Goal: Task Accomplishment & Management: Use online tool/utility

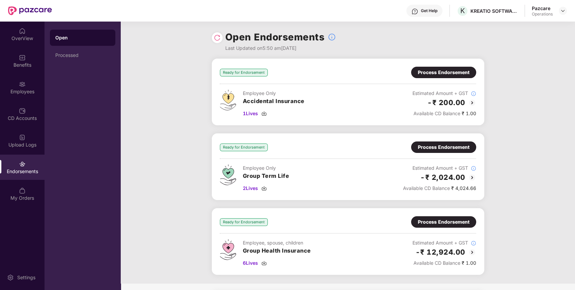
click at [422, 70] on div "Process Endorsement" at bounding box center [444, 72] width 52 height 7
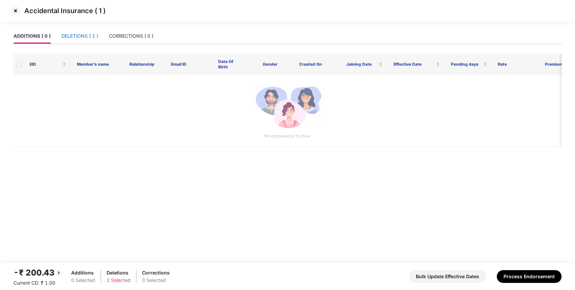
click at [90, 39] on div "DELETIONS ( 1 )" at bounding box center [79, 35] width 37 height 7
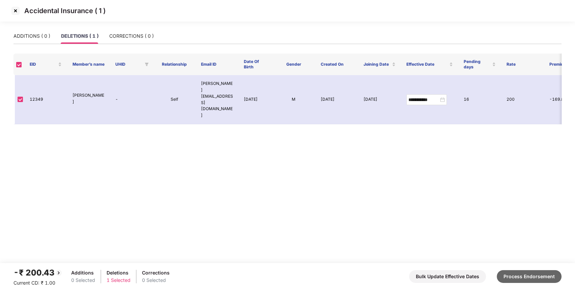
click at [522, 275] on button "Process Endorsement" at bounding box center [529, 276] width 65 height 13
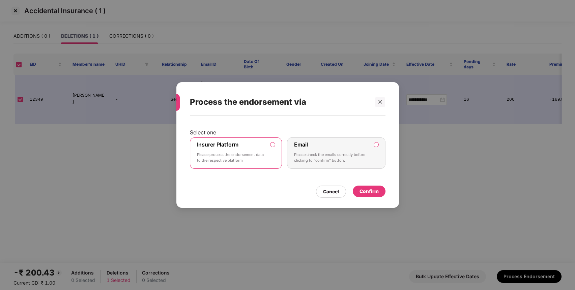
click at [370, 190] on div "Confirm" at bounding box center [368, 191] width 19 height 7
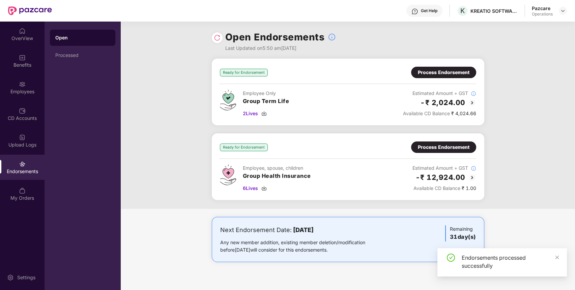
click at [426, 69] on div "Process Endorsement" at bounding box center [444, 72] width 52 height 7
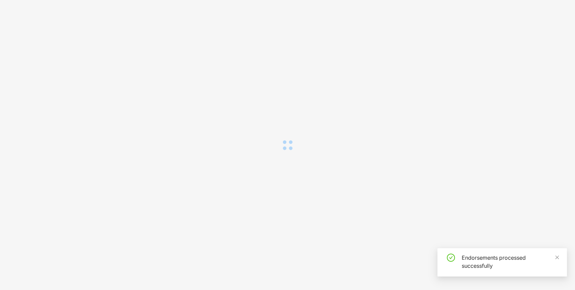
click at [426, 69] on div "Loading..." at bounding box center [287, 145] width 575 height 290
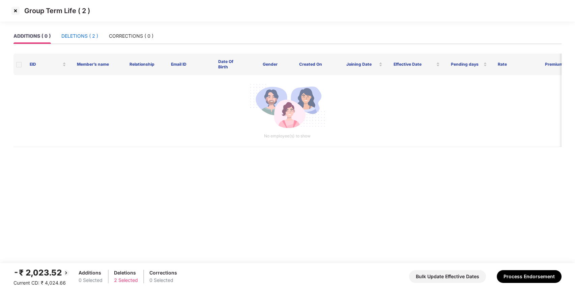
click at [92, 37] on div "DELETIONS ( 2 )" at bounding box center [79, 35] width 37 height 7
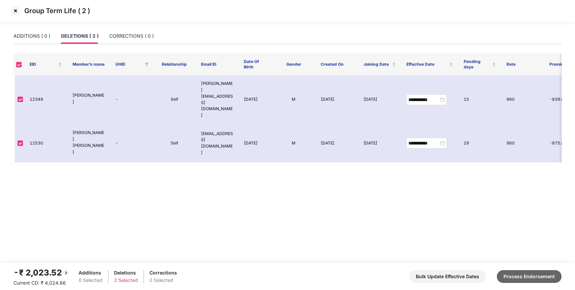
click at [527, 279] on button "Process Endorsement" at bounding box center [529, 276] width 65 height 13
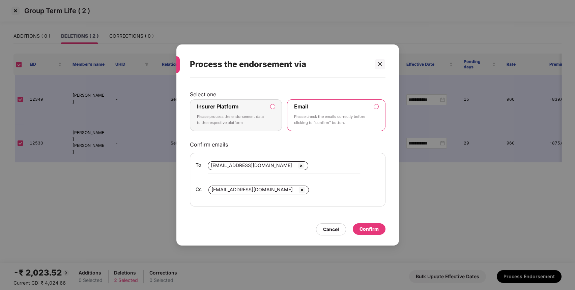
click at [267, 108] on label "Insurer Platform Please process the endorsement data to the respective platform" at bounding box center [236, 115] width 92 height 32
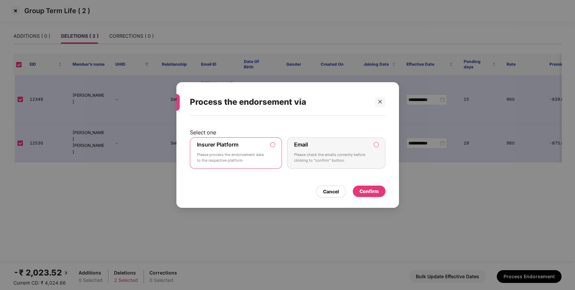
click at [367, 190] on div "Confirm" at bounding box center [368, 191] width 19 height 7
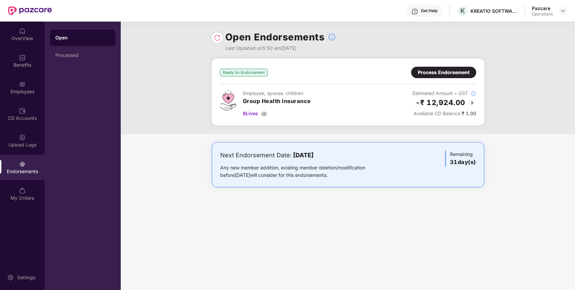
click at [426, 78] on div "Process Endorsement" at bounding box center [443, 72] width 65 height 11
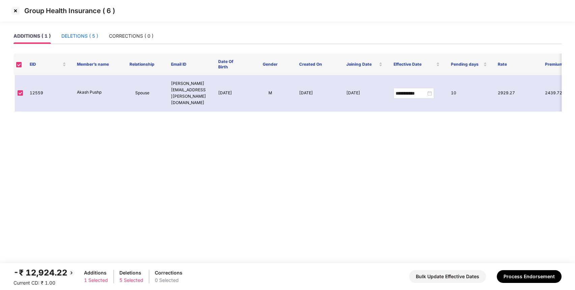
click at [81, 34] on div "DELETIONS ( 5 )" at bounding box center [79, 35] width 37 height 7
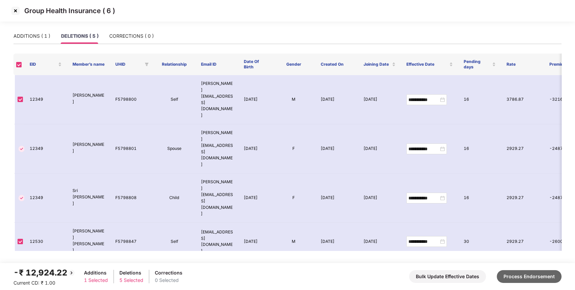
click at [531, 278] on button "Process Endorsement" at bounding box center [529, 276] width 65 height 13
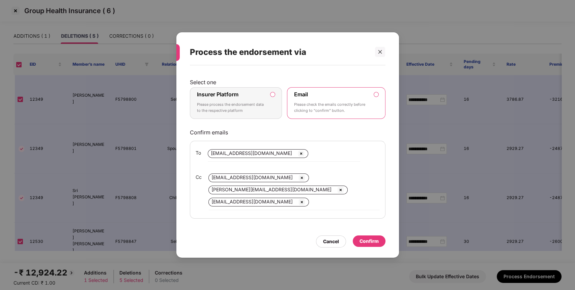
click at [275, 101] on label "Insurer Platform Please process the endorsement data to the respective platform" at bounding box center [236, 103] width 92 height 32
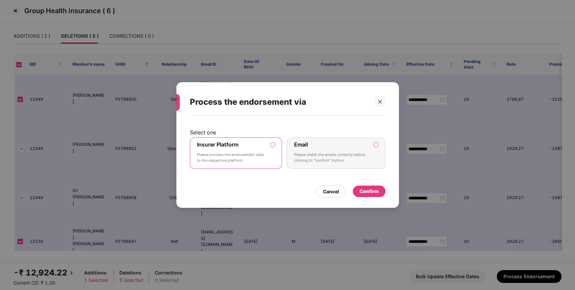
click at [364, 188] on div "Confirm" at bounding box center [368, 191] width 19 height 7
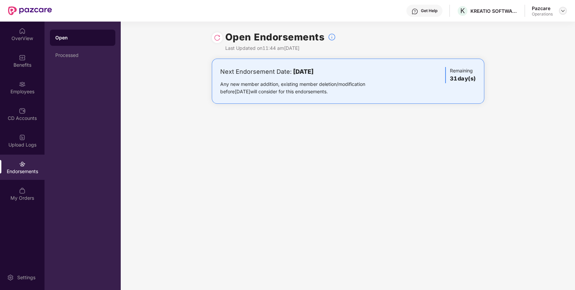
click at [561, 10] on img at bounding box center [562, 10] width 5 height 5
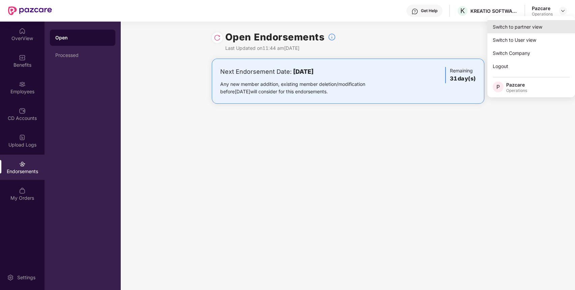
click at [520, 31] on div "Switch to partner view" at bounding box center [531, 26] width 88 height 13
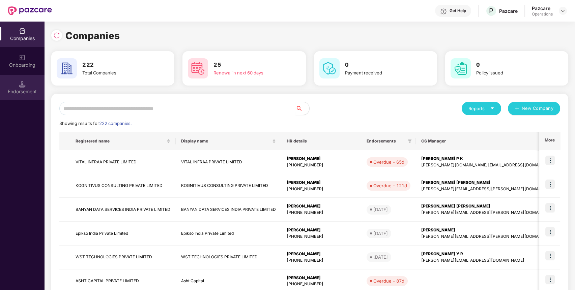
click at [25, 88] on div "Endorsement" at bounding box center [22, 91] width 44 height 7
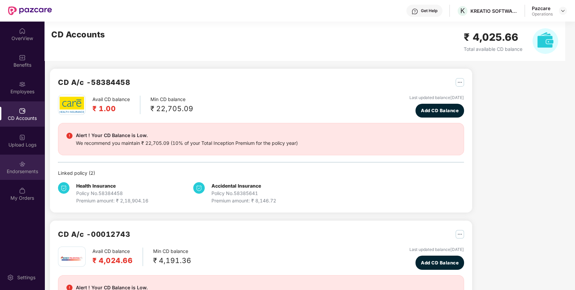
click at [28, 164] on div "Endorsements" at bounding box center [22, 167] width 44 height 25
